Goal: Task Accomplishment & Management: Manage account settings

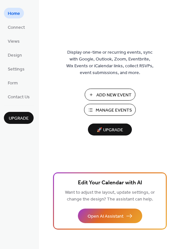
click at [92, 109] on button "Manage Events" at bounding box center [110, 110] width 52 height 12
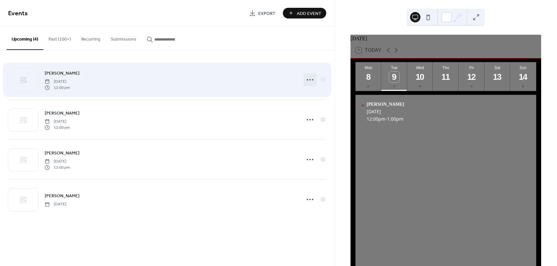
click at [311, 81] on icon at bounding box center [310, 79] width 10 height 10
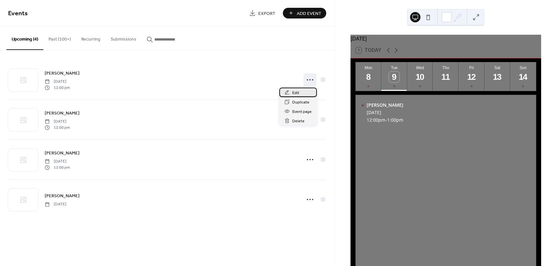
click at [288, 92] on icon at bounding box center [287, 92] width 5 height 5
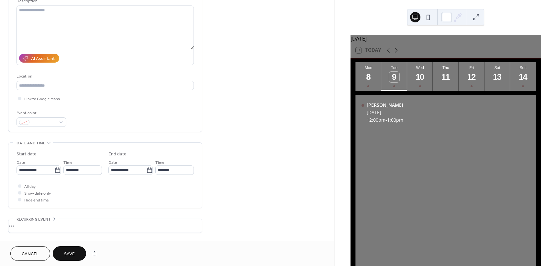
scroll to position [74, 0]
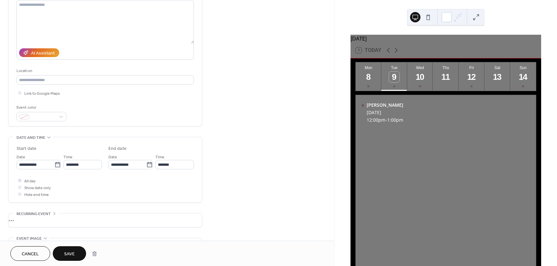
type input "**********"
click at [18, 182] on div at bounding box center [20, 180] width 6 height 6
click at [74, 254] on span "Save" at bounding box center [69, 253] width 11 height 7
